Goal: Download file/media

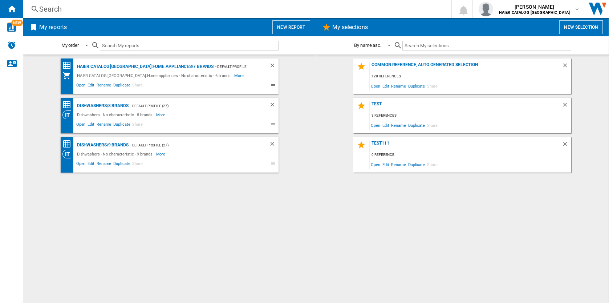
click at [108, 146] on div "Dishwashers/9 brands" at bounding box center [101, 145] width 53 height 9
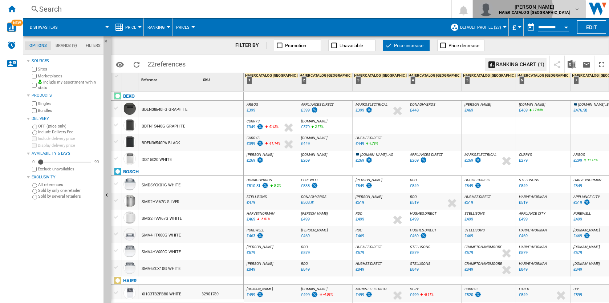
click at [545, 9] on span "[PERSON_NAME]" at bounding box center [534, 6] width 71 height 7
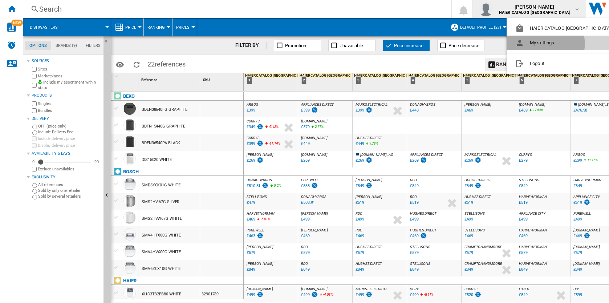
click at [533, 44] on button "My settings" at bounding box center [565, 43] width 116 height 15
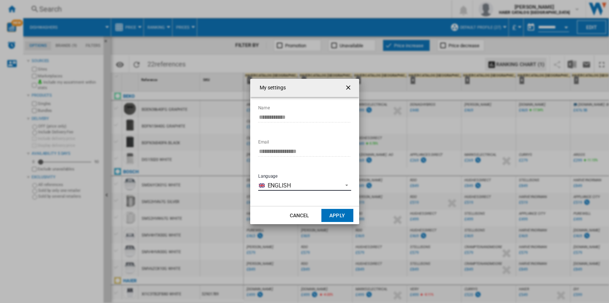
click at [279, 185] on span "English" at bounding box center [303, 186] width 71 height 8
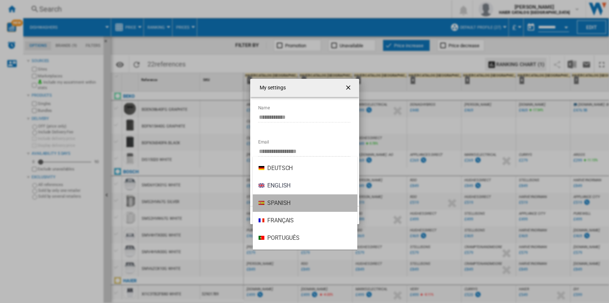
click at [277, 202] on span "Spanish" at bounding box center [278, 203] width 23 height 8
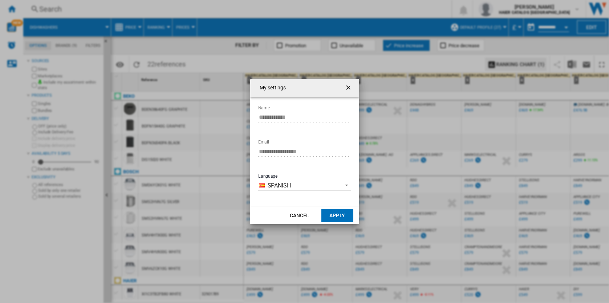
click at [340, 214] on button "Apply" at bounding box center [337, 215] width 32 height 13
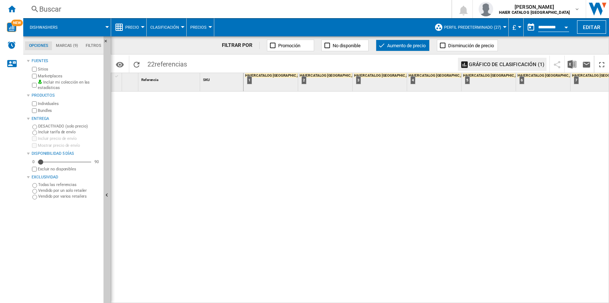
click at [133, 26] on span "Precio" at bounding box center [132, 27] width 14 height 5
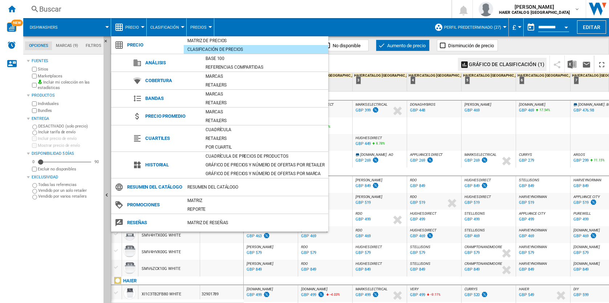
click at [429, 13] on md-backdrop at bounding box center [304, 151] width 609 height 303
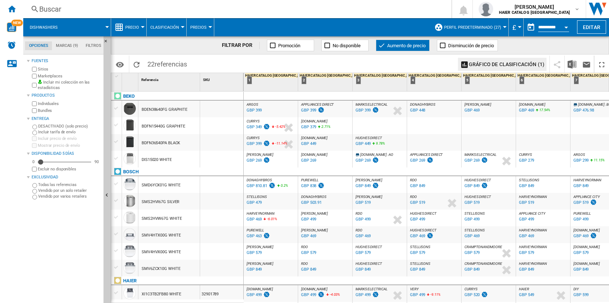
click at [133, 27] on span "Precio" at bounding box center [132, 27] width 14 height 5
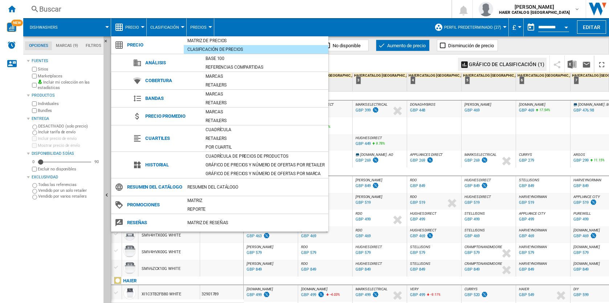
click at [312, 10] on md-backdrop at bounding box center [304, 151] width 609 height 303
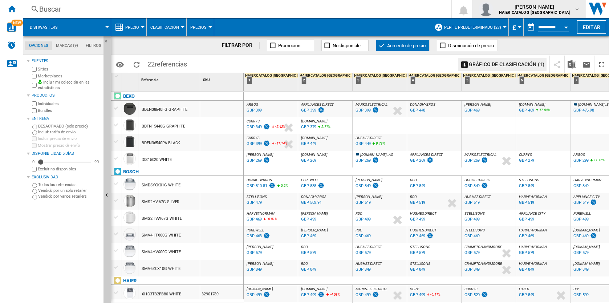
click at [570, 9] on div "[PERSON_NAME] HAIER CATALOG [GEOGRAPHIC_DATA]" at bounding box center [535, 9] width 78 height 12
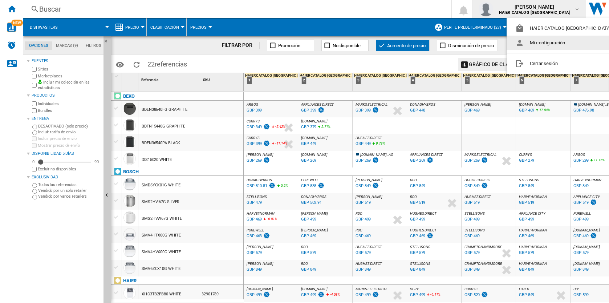
click at [552, 43] on button "Mi configuración" at bounding box center [565, 43] width 116 height 15
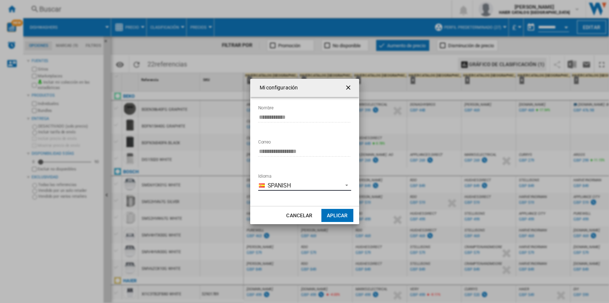
click at [308, 182] on span "Spanish" at bounding box center [303, 186] width 71 height 8
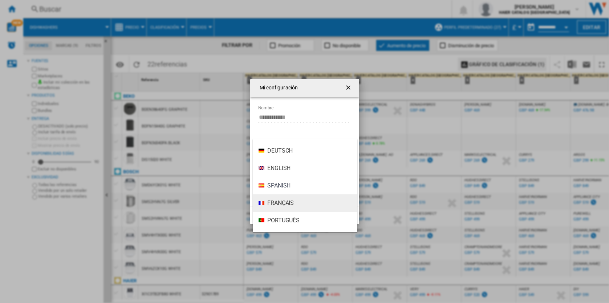
click at [296, 200] on md-option "Français" at bounding box center [305, 202] width 105 height 17
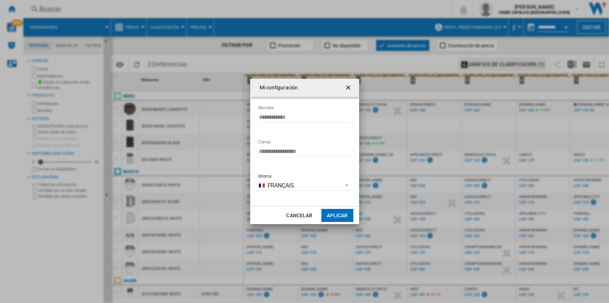
click at [347, 215] on button "Aplicar" at bounding box center [337, 215] width 32 height 13
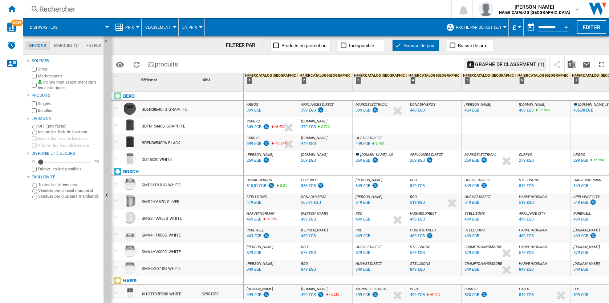
click at [133, 26] on span "Prix" at bounding box center [129, 27] width 9 height 5
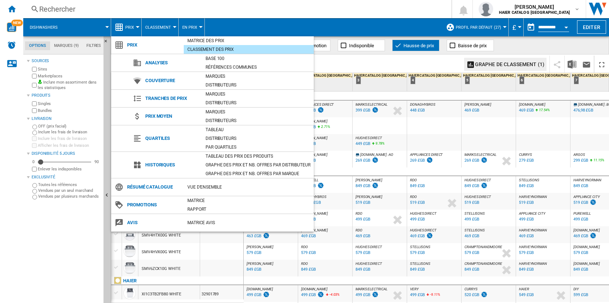
click at [11, 28] on md-backdrop at bounding box center [304, 151] width 609 height 303
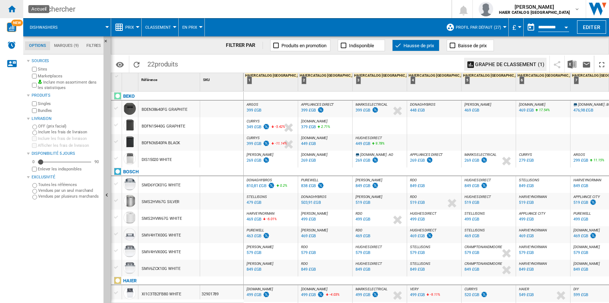
click at [11, 7] on ng-md-icon "Accueil" at bounding box center [11, 8] width 9 height 9
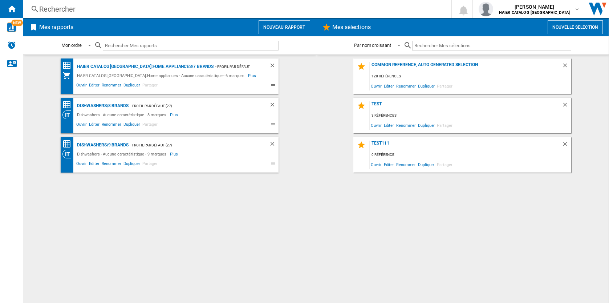
click at [284, 33] on button "Nouveau rapport" at bounding box center [285, 27] width 52 height 14
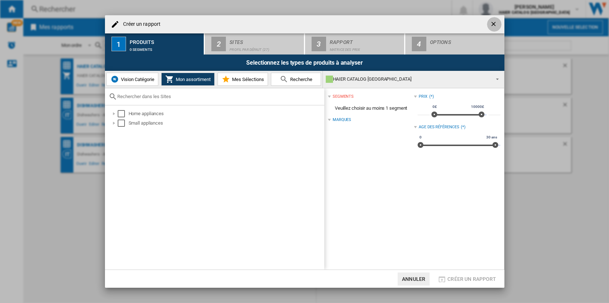
click at [490, 22] on ng-md-icon "getI18NText('BUTTONS.CLOSE_DIALOG')" at bounding box center [494, 24] width 9 height 9
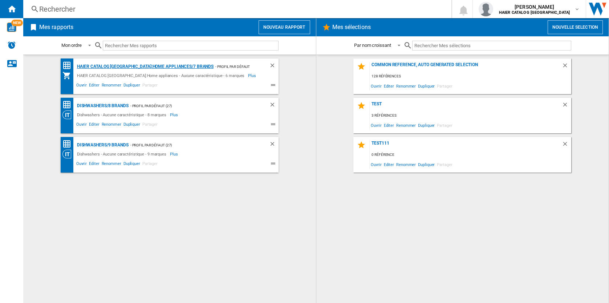
click at [110, 64] on div "HAIER CATALOG [GEOGRAPHIC_DATA]:Home appliances/7 brands" at bounding box center [144, 66] width 138 height 9
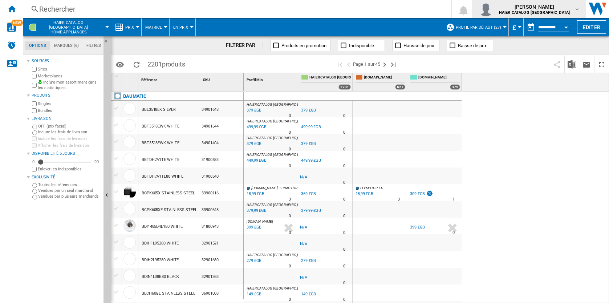
click at [571, 10] on div "[PERSON_NAME] HAIER CATALOG [GEOGRAPHIC_DATA]" at bounding box center [535, 9] width 78 height 12
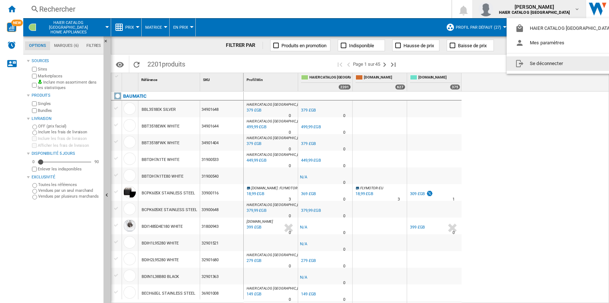
click at [547, 210] on md-backdrop at bounding box center [304, 151] width 609 height 303
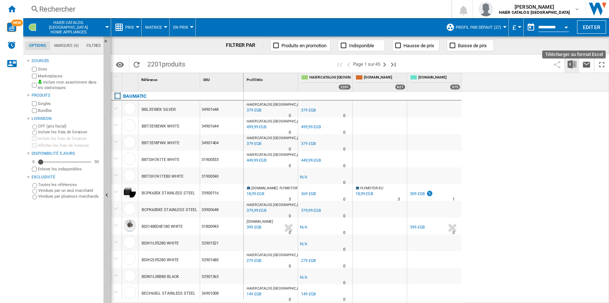
click at [570, 65] on img "Télécharger au format Excel" at bounding box center [572, 64] width 9 height 9
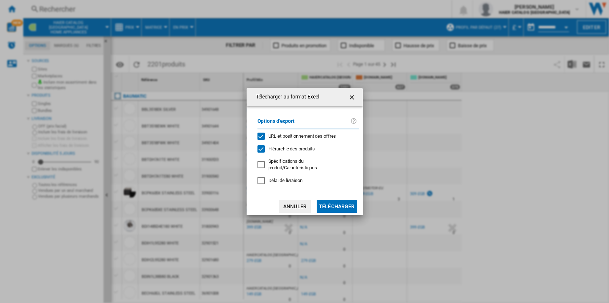
click at [335, 208] on button "Télécharger" at bounding box center [337, 206] width 40 height 13
